Goal: Find specific page/section: Find specific page/section

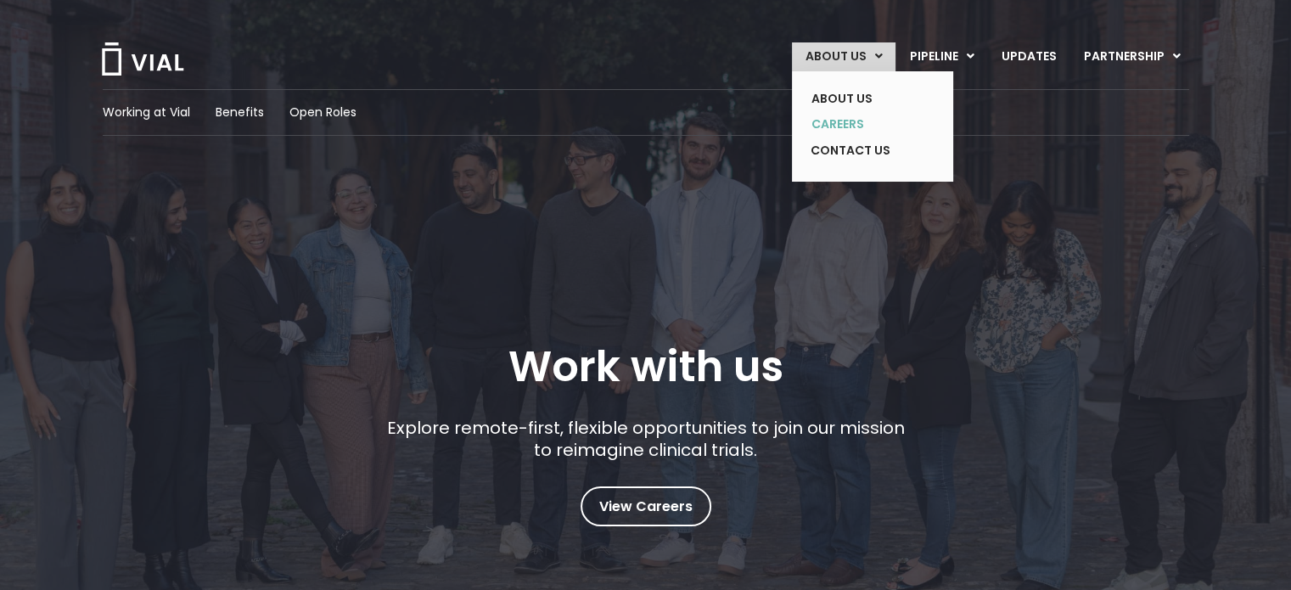
click at [859, 126] on link "CAREERS" at bounding box center [860, 124] width 124 height 26
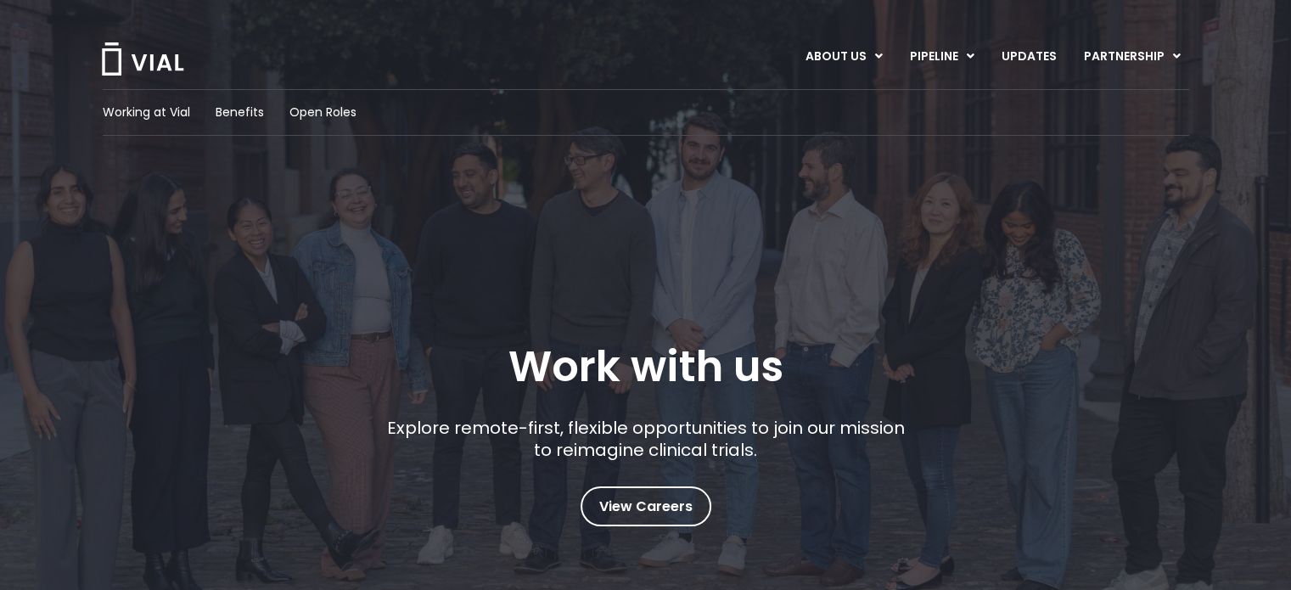
scroll to position [340, 0]
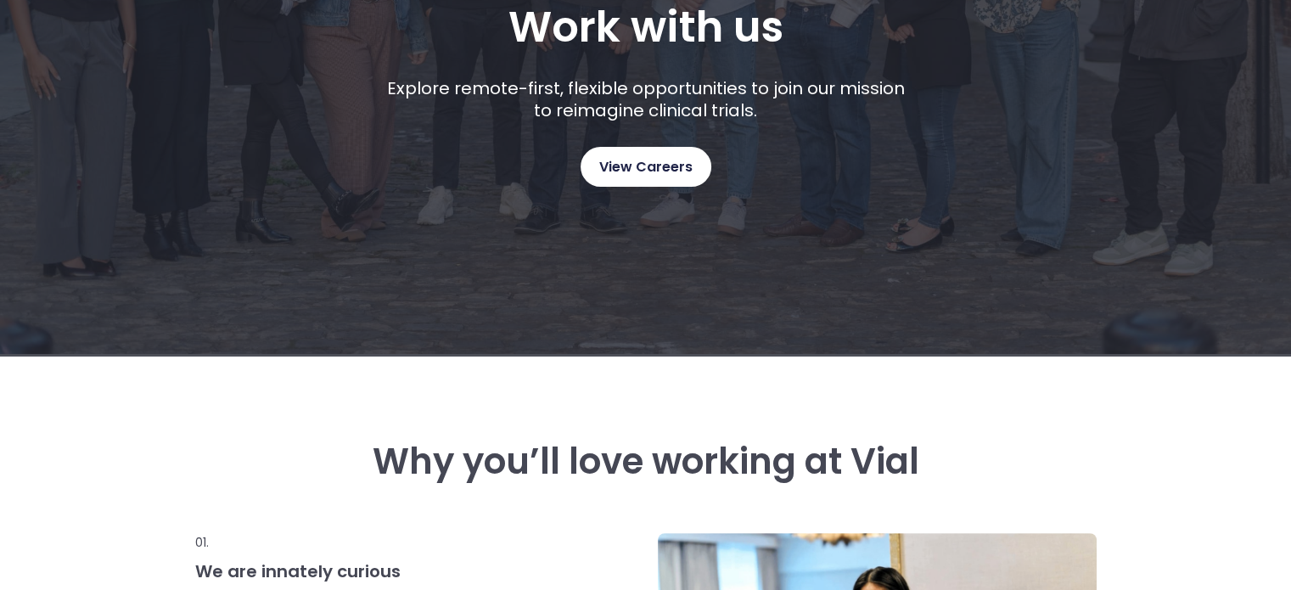
click at [674, 166] on span "View Careers" at bounding box center [645, 167] width 93 height 22
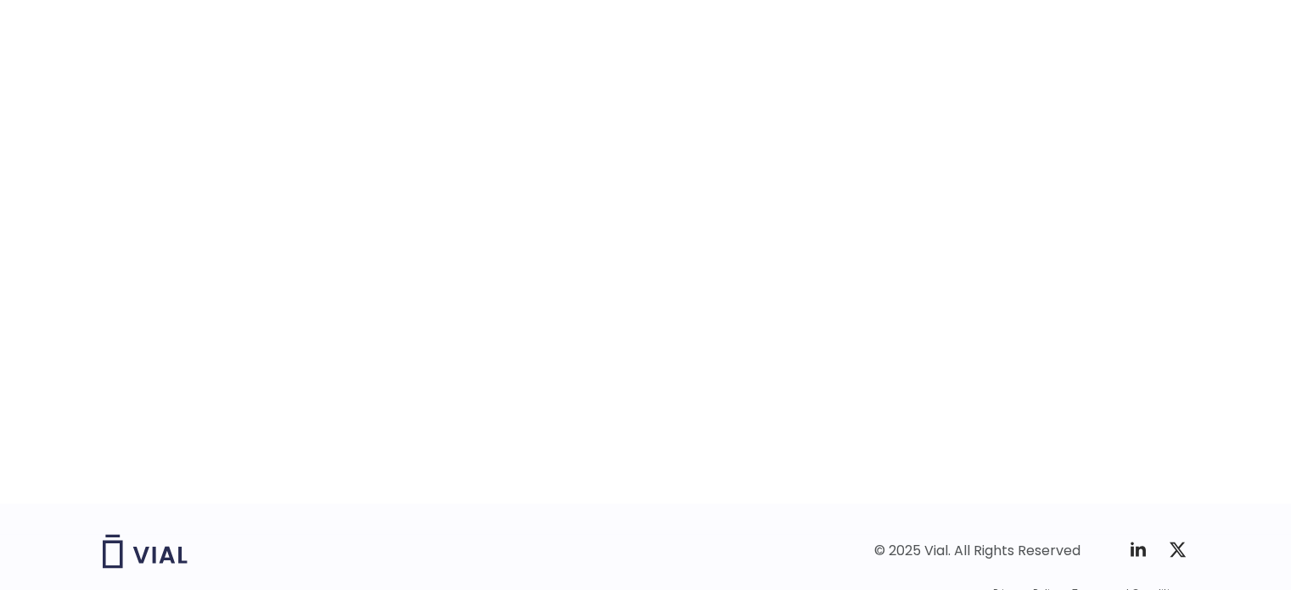
scroll to position [2737, 0]
